Goal: Information Seeking & Learning: Learn about a topic

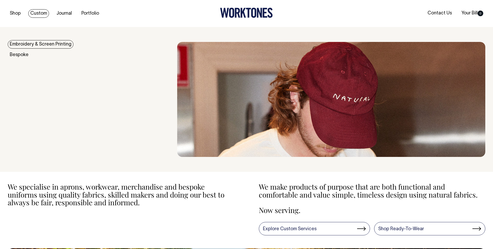
click at [36, 12] on link "Custom" at bounding box center [38, 13] width 21 height 8
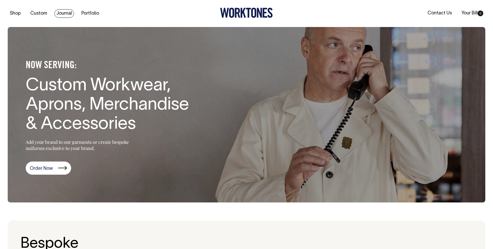
click at [57, 11] on link "Journal" at bounding box center [64, 13] width 20 height 8
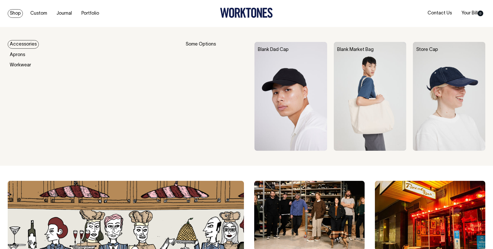
click at [17, 44] on link "Accessories" at bounding box center [23, 44] width 31 height 8
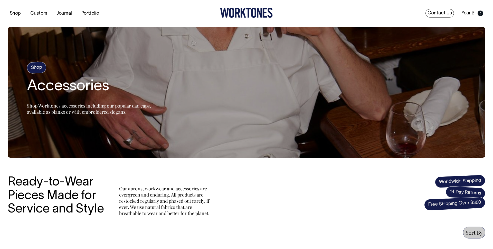
click at [448, 12] on link "Contact Us" at bounding box center [440, 13] width 29 height 8
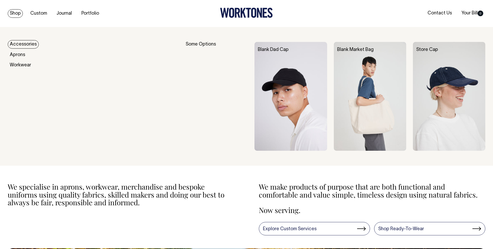
click at [26, 42] on link "Accessories" at bounding box center [23, 44] width 31 height 8
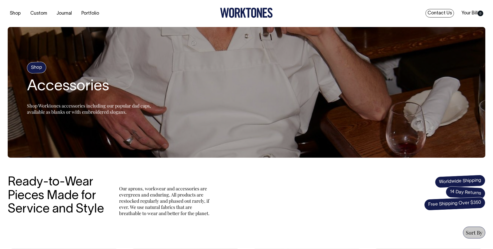
click at [428, 13] on link "Contact Us" at bounding box center [440, 13] width 29 height 8
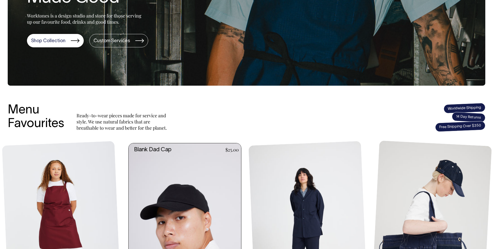
click at [186, 183] on link at bounding box center [187, 227] width 116 height 169
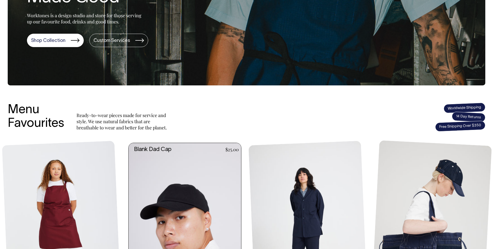
scroll to position [117, 0]
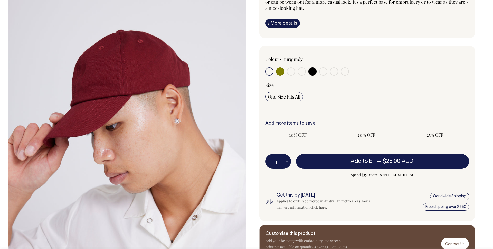
scroll to position [89, 0]
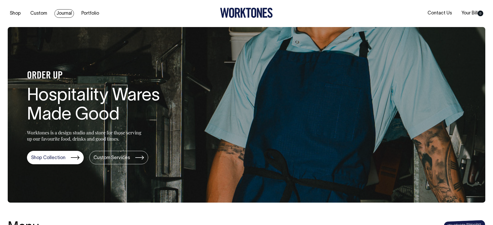
click at [63, 14] on link "Journal" at bounding box center [64, 13] width 20 height 8
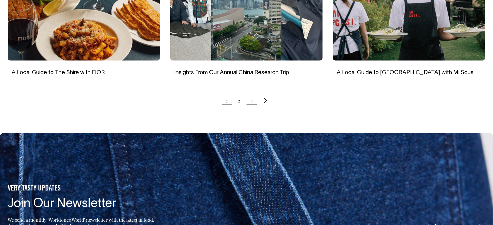
scroll to position [545, 0]
click at [253, 95] on link "3" at bounding box center [252, 100] width 2 height 13
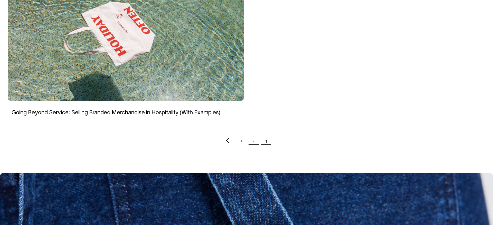
click at [253, 140] on link "2" at bounding box center [254, 140] width 2 height 13
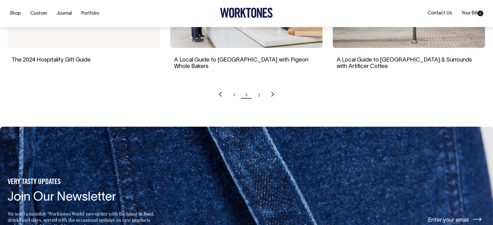
click at [62, 21] on div "Shop Custom Journal Portfolio Contact Us Your Bill 0" at bounding box center [246, 13] width 493 height 27
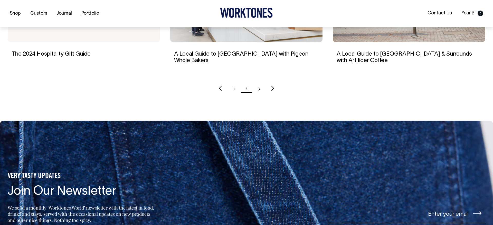
click at [65, 42] on div "The 2024 Hospitality Gift Guide" at bounding box center [84, 53] width 152 height 23
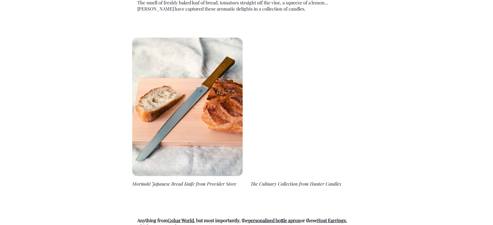
scroll to position [744, 0]
